Goal: Navigation & Orientation: Find specific page/section

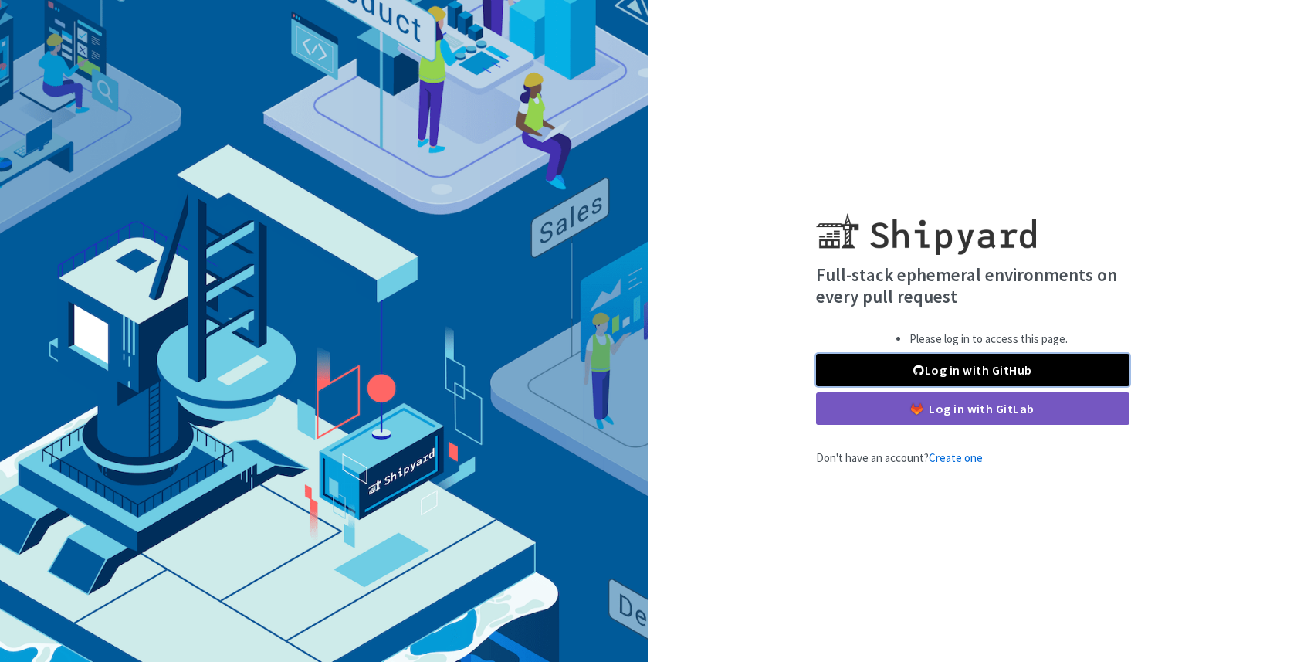
click at [946, 372] on link "Log in with GitHub" at bounding box center [973, 370] width 314 height 32
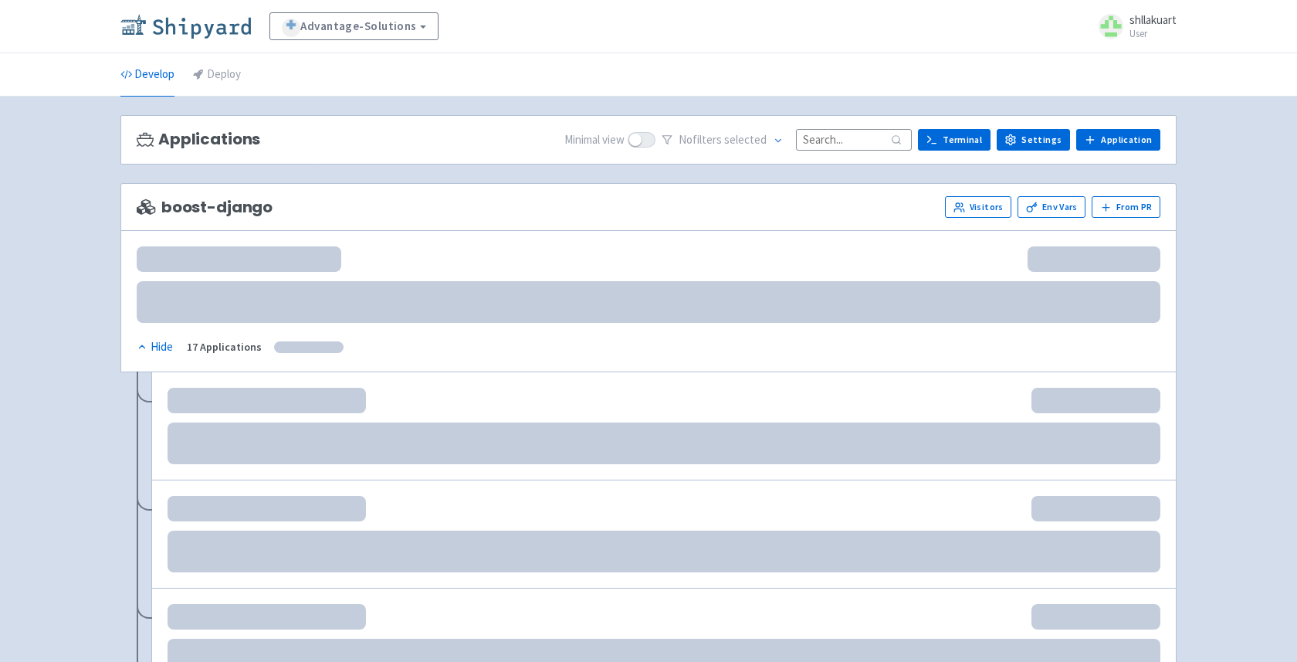
click at [202, 33] on img at bounding box center [185, 26] width 131 height 25
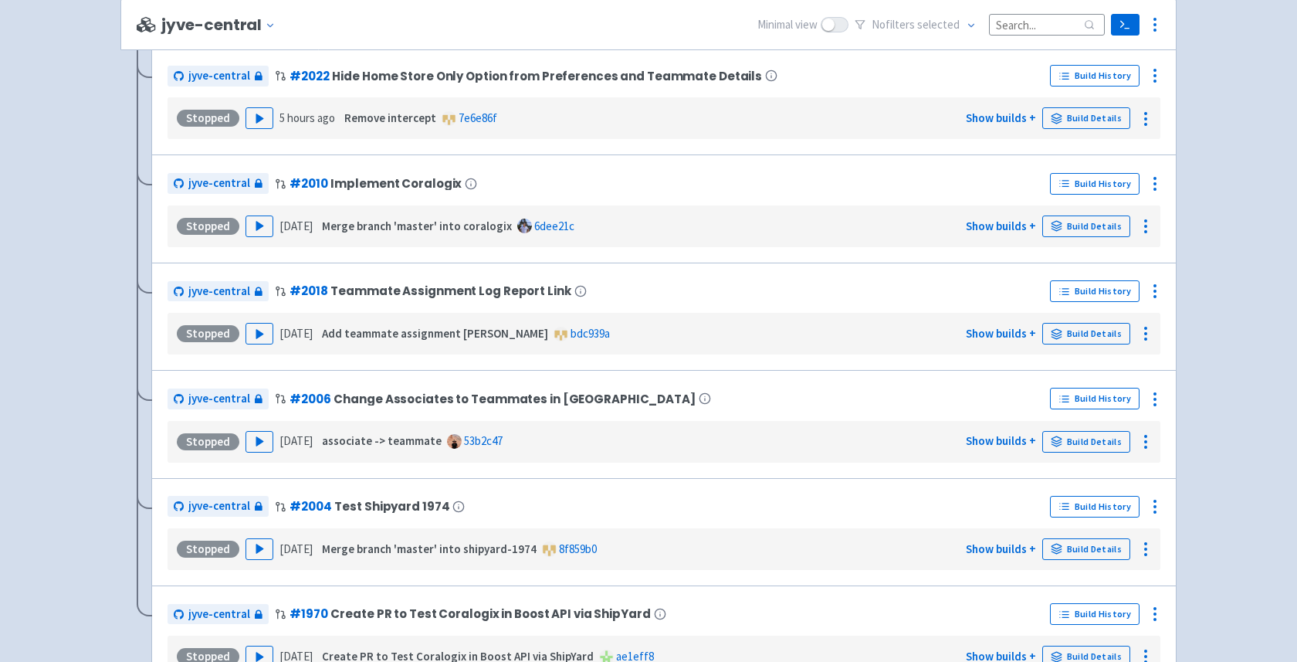
scroll to position [3509, 0]
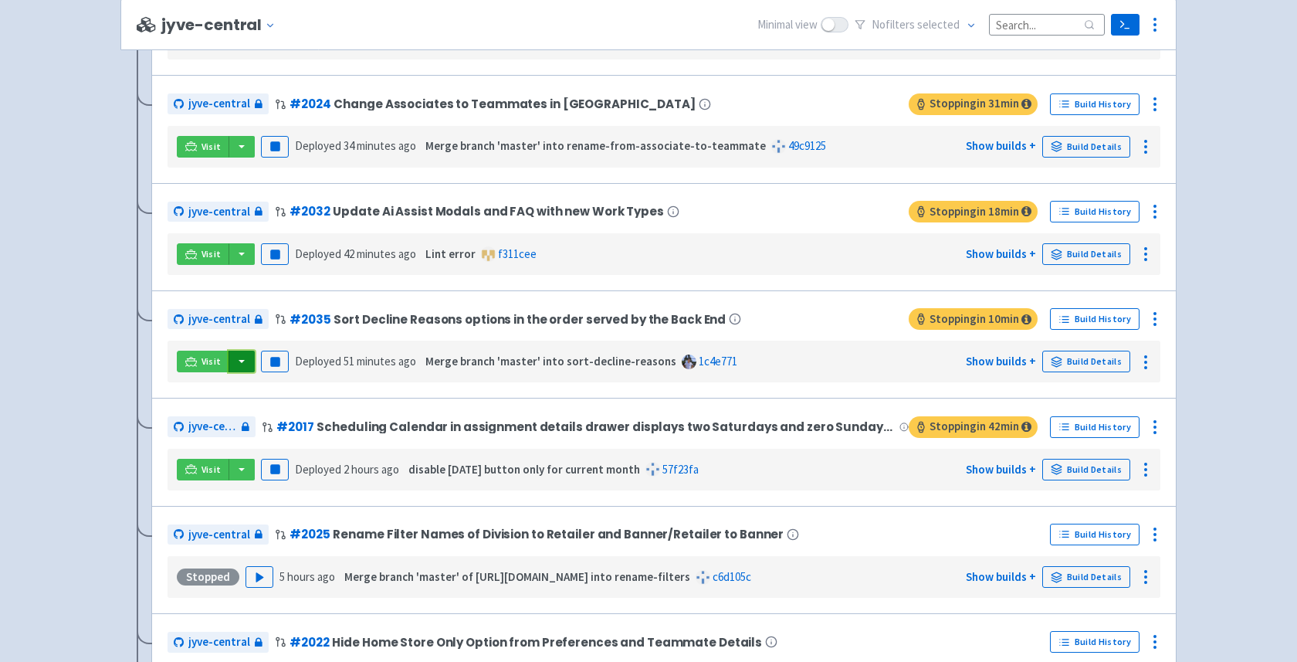
click at [249, 371] on button "button" at bounding box center [242, 362] width 26 height 22
click at [257, 421] on link "jyve-central (react)" at bounding box center [308, 417] width 161 height 24
